Goal: Transaction & Acquisition: Purchase product/service

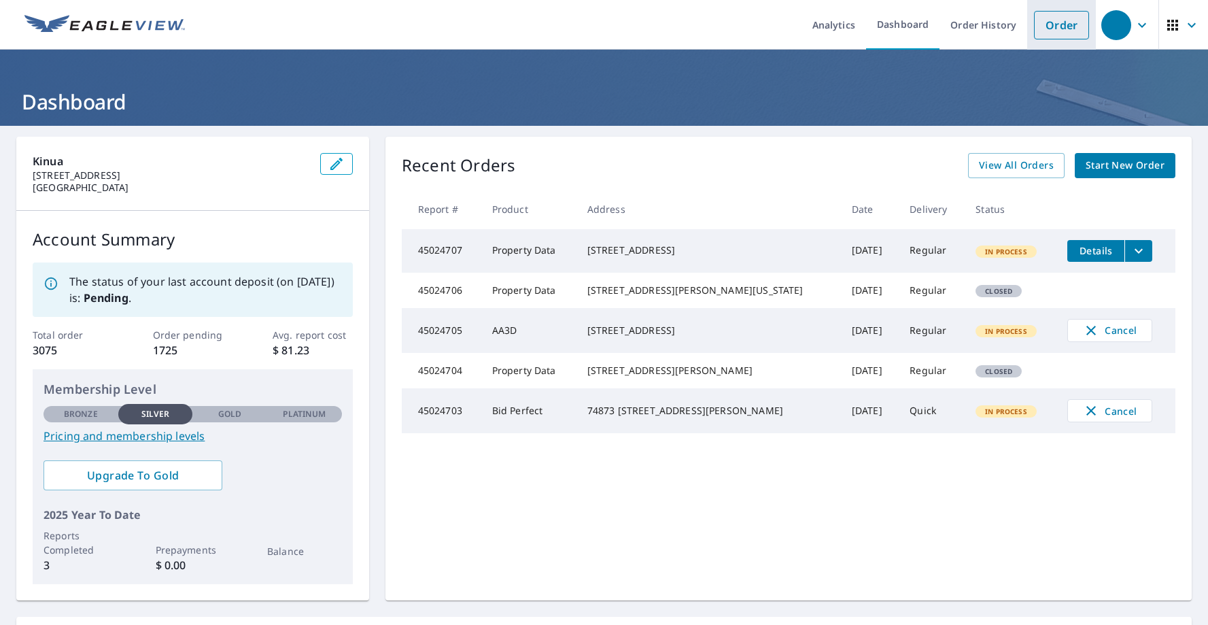
click at [1066, 33] on link "Order" at bounding box center [1061, 25] width 55 height 29
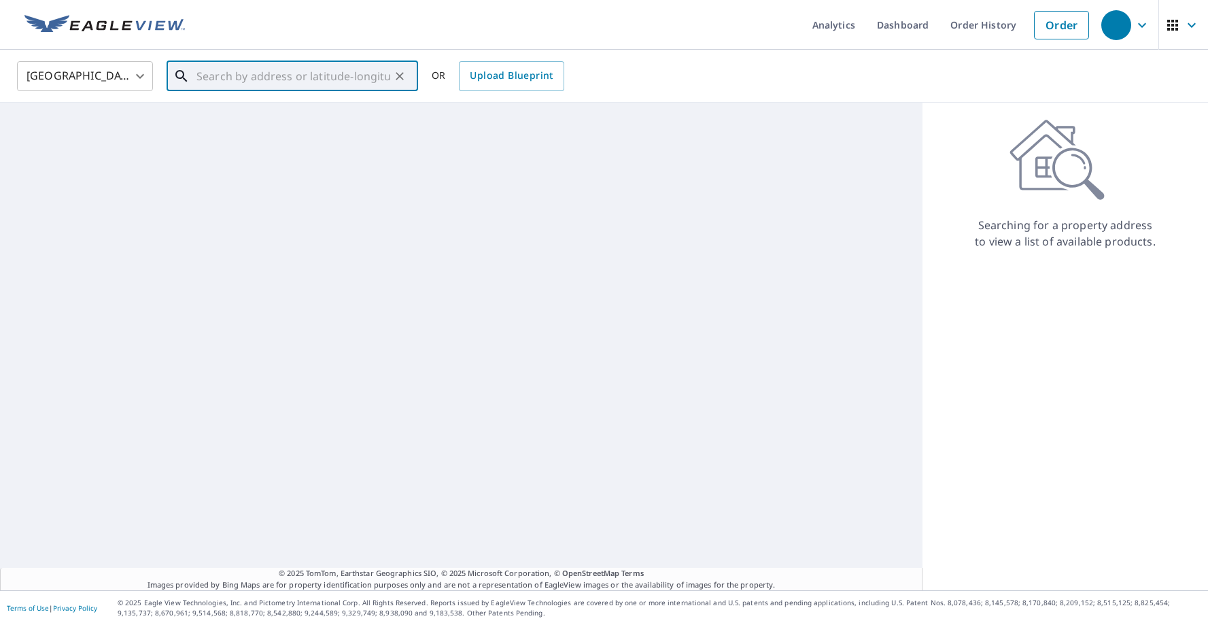
click at [314, 77] on input "text" at bounding box center [293, 76] width 194 height 38
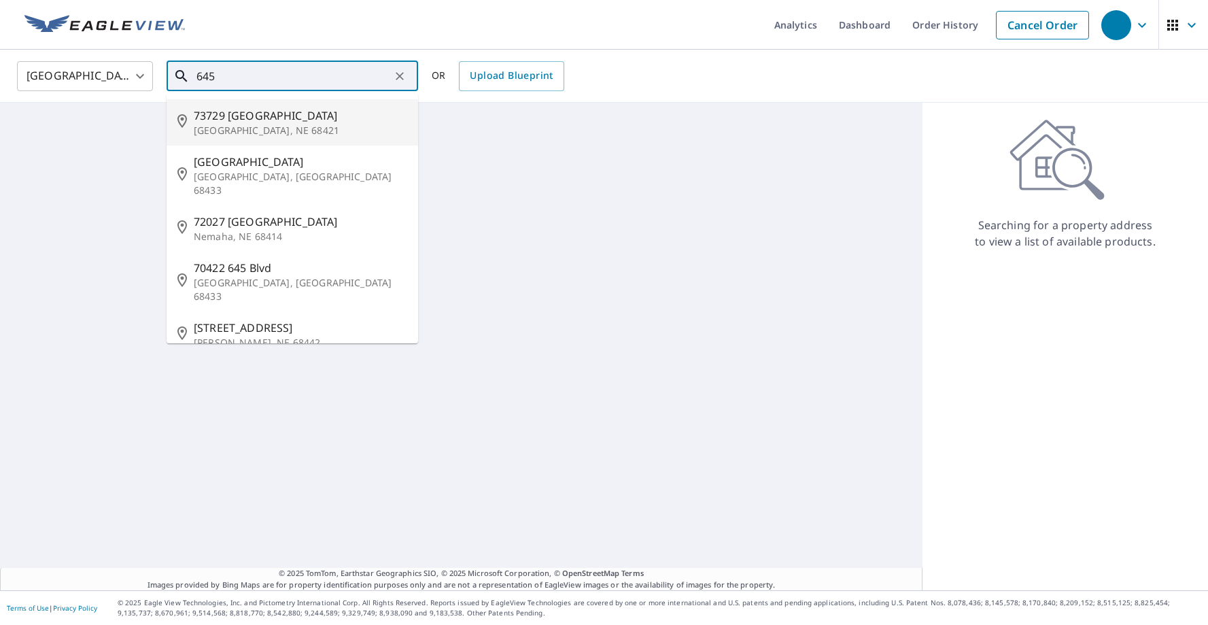
click at [312, 118] on span "73729 645 Ave" at bounding box center [300, 115] width 213 height 16
type input "73729 645 Ave Peru, NE 68421"
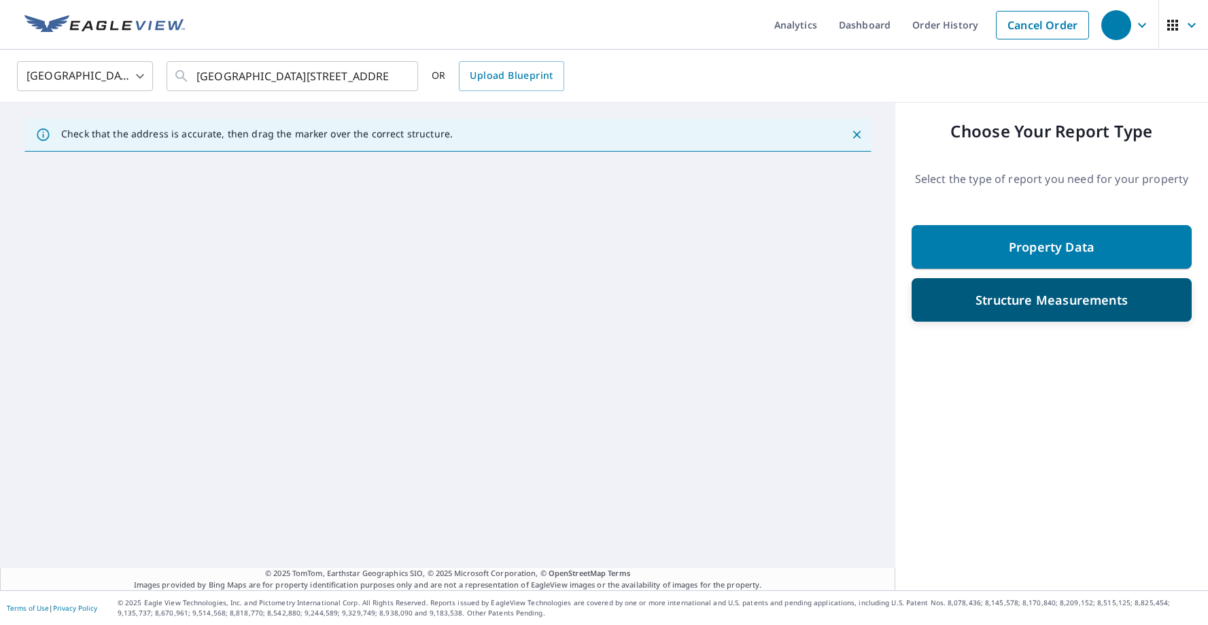
click at [985, 294] on p "Structure Measurements" at bounding box center [1051, 300] width 152 height 16
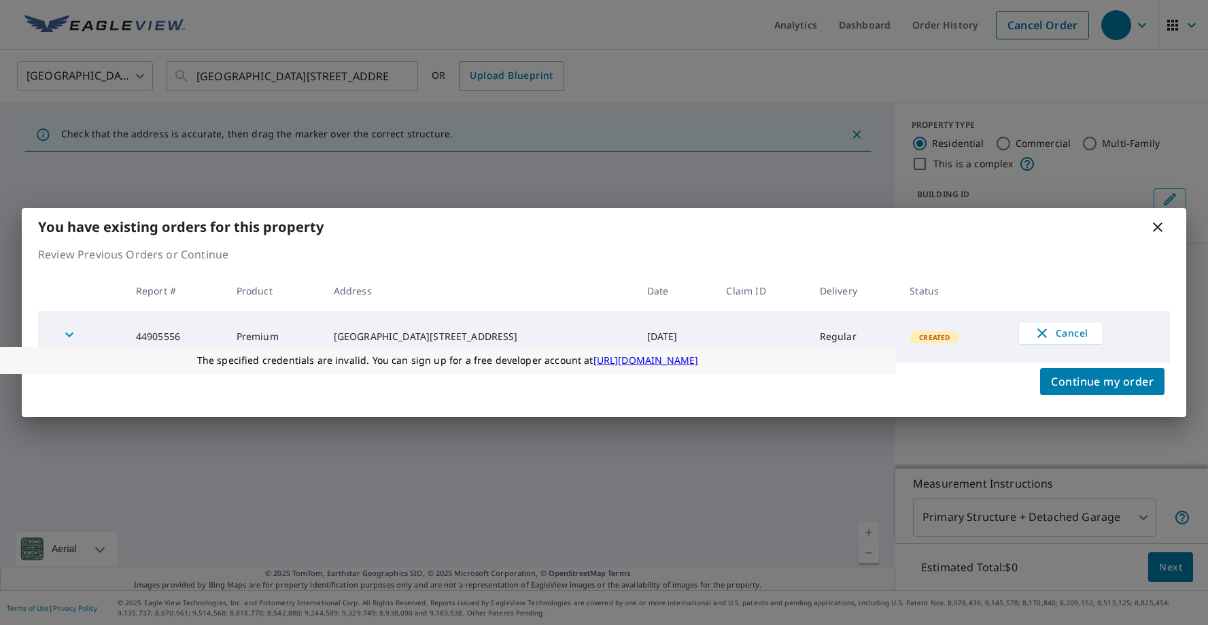
click at [1159, 232] on icon at bounding box center [1157, 227] width 16 height 16
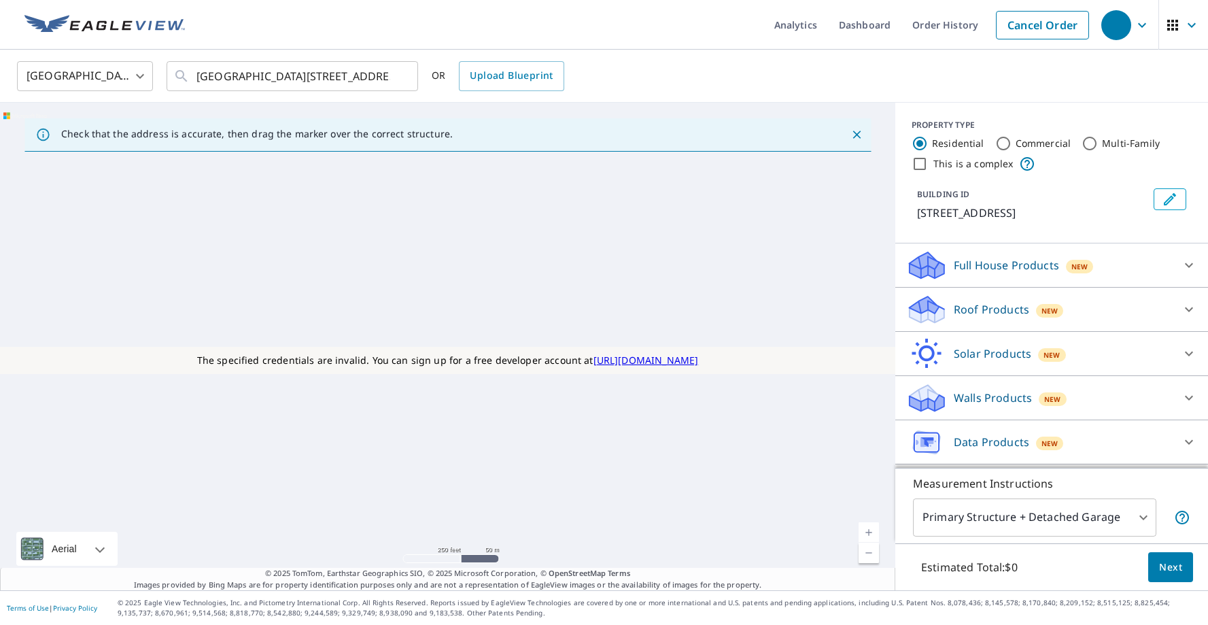
click at [960, 303] on p "Roof Products" at bounding box center [991, 309] width 75 height 16
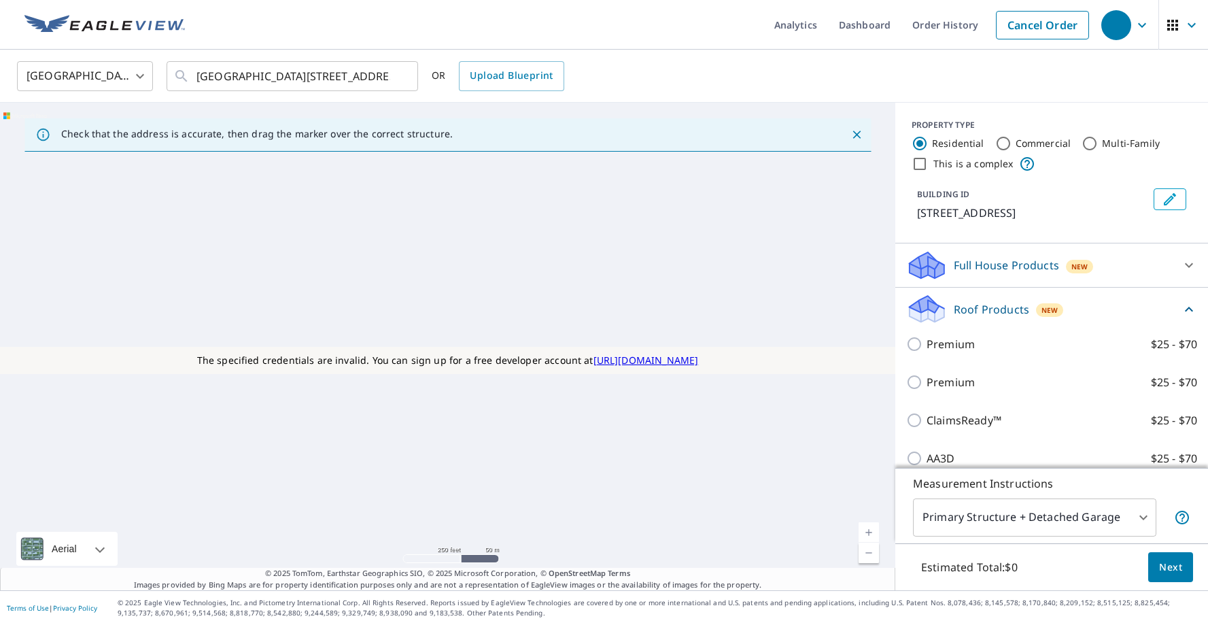
click at [926, 339] on p "Premium" at bounding box center [950, 344] width 48 height 16
click at [926, 339] on input "Premium $25 - $70" at bounding box center [916, 344] width 20 height 16
checkbox input "true"
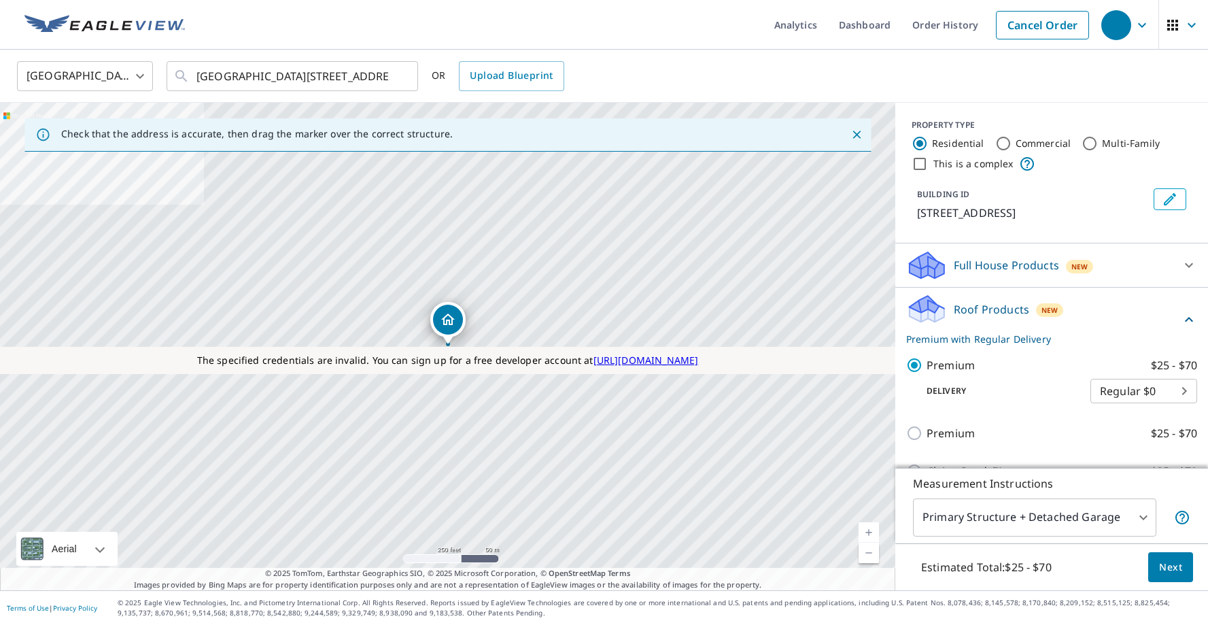
click at [1179, 565] on span "Next" at bounding box center [1170, 567] width 23 height 17
